Goal: Information Seeking & Learning: Find specific fact

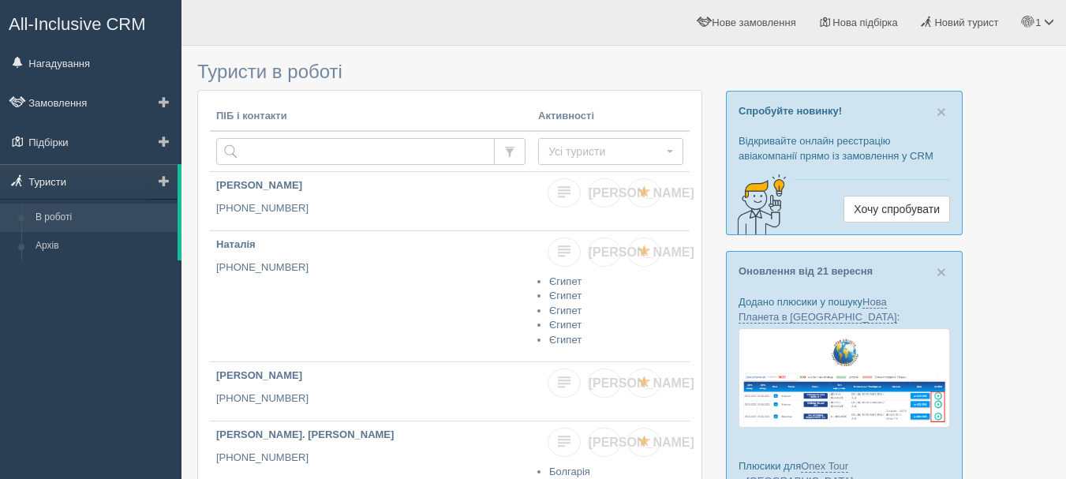
click at [50, 179] on link "Туристи" at bounding box center [89, 181] width 178 height 35
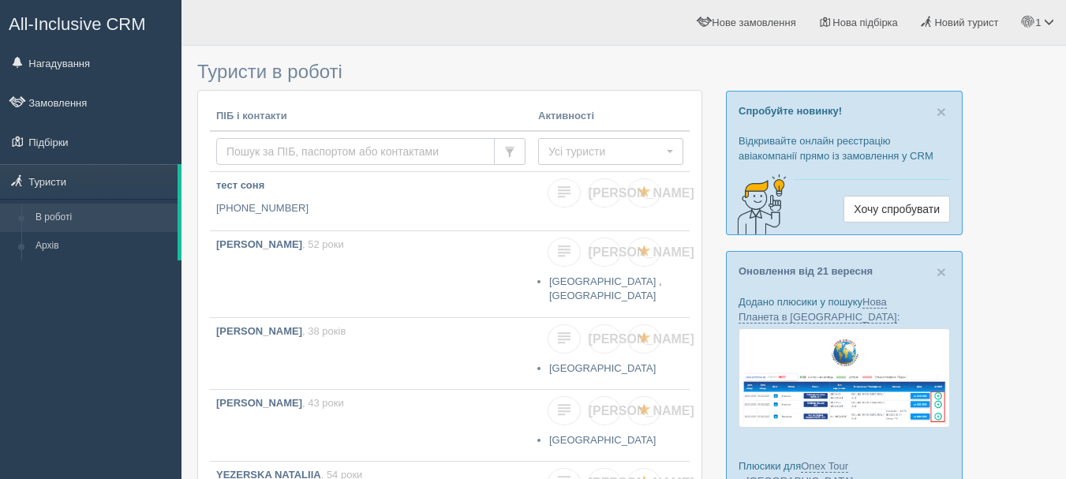
click at [291, 160] on input "text" at bounding box center [355, 151] width 279 height 27
type input "0501626007"
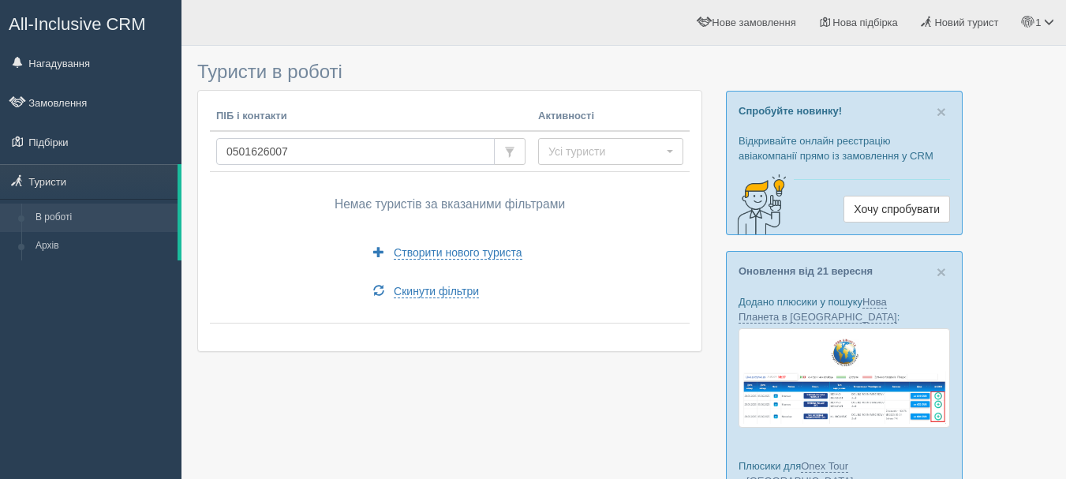
drag, startPoint x: 318, startPoint y: 150, endPoint x: 217, endPoint y: 144, distance: 101.2
click at [217, 144] on input "0501626007" at bounding box center [355, 151] width 279 height 27
type input "0509053159"
drag, startPoint x: 336, startPoint y: 160, endPoint x: 323, endPoint y: 158, distance: 13.6
click at [323, 158] on input "0509053159" at bounding box center [355, 151] width 279 height 27
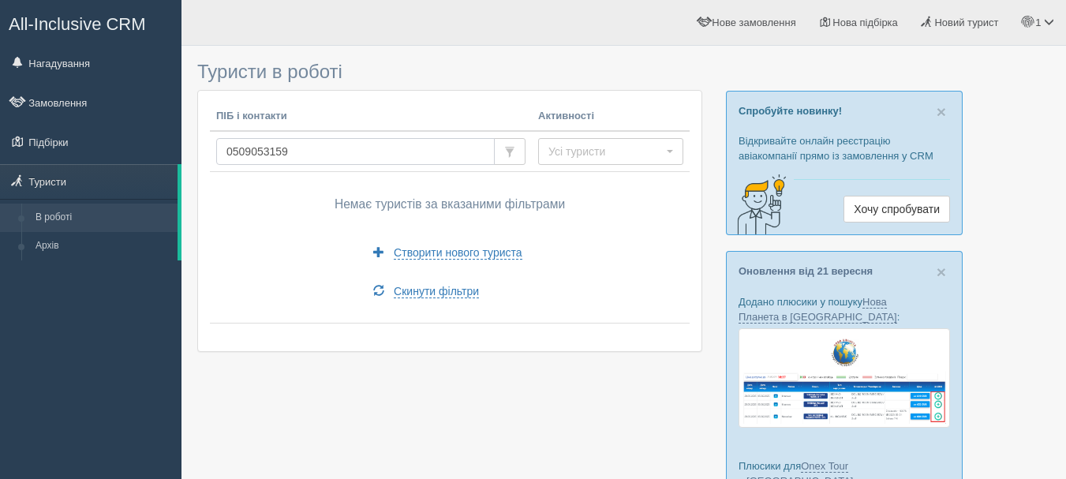
drag, startPoint x: 324, startPoint y: 155, endPoint x: 215, endPoint y: 148, distance: 109.2
click at [215, 148] on td "0509053159" at bounding box center [371, 151] width 322 height 41
click at [1041, 16] on link "1" at bounding box center [1038, 22] width 55 height 45
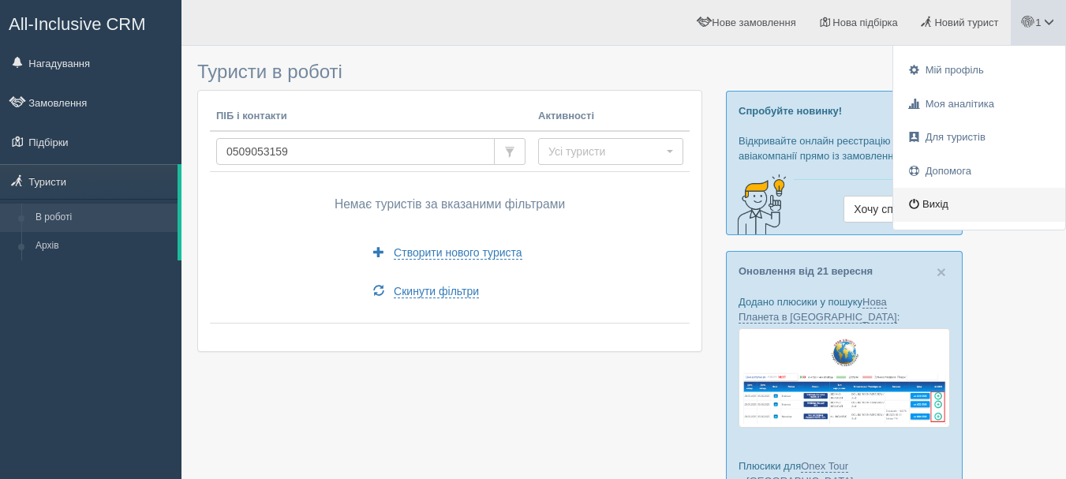
click at [952, 205] on link "Вихід" at bounding box center [979, 205] width 172 height 34
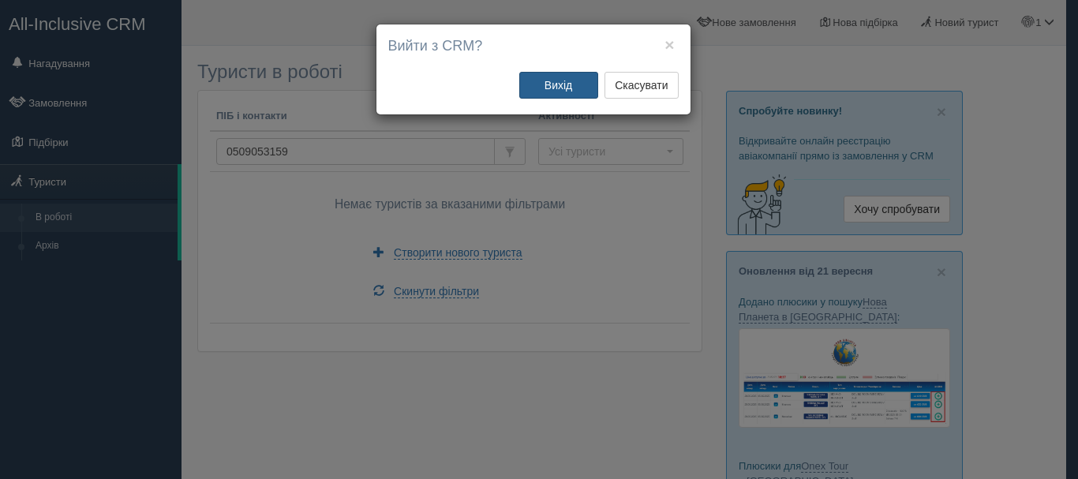
click at [549, 87] on button "Вихід" at bounding box center [558, 85] width 79 height 27
